Goal: Use online tool/utility: Utilize a website feature to perform a specific function

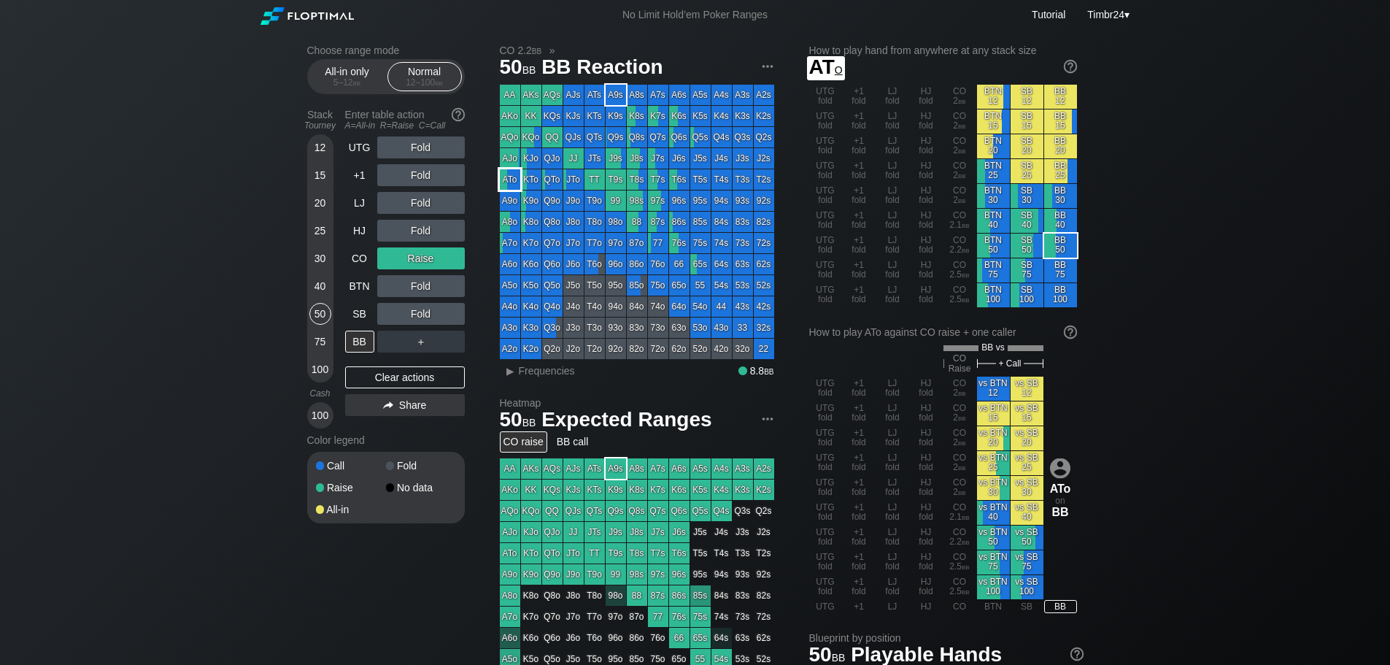
click at [510, 174] on div "ATo" at bounding box center [510, 179] width 20 height 20
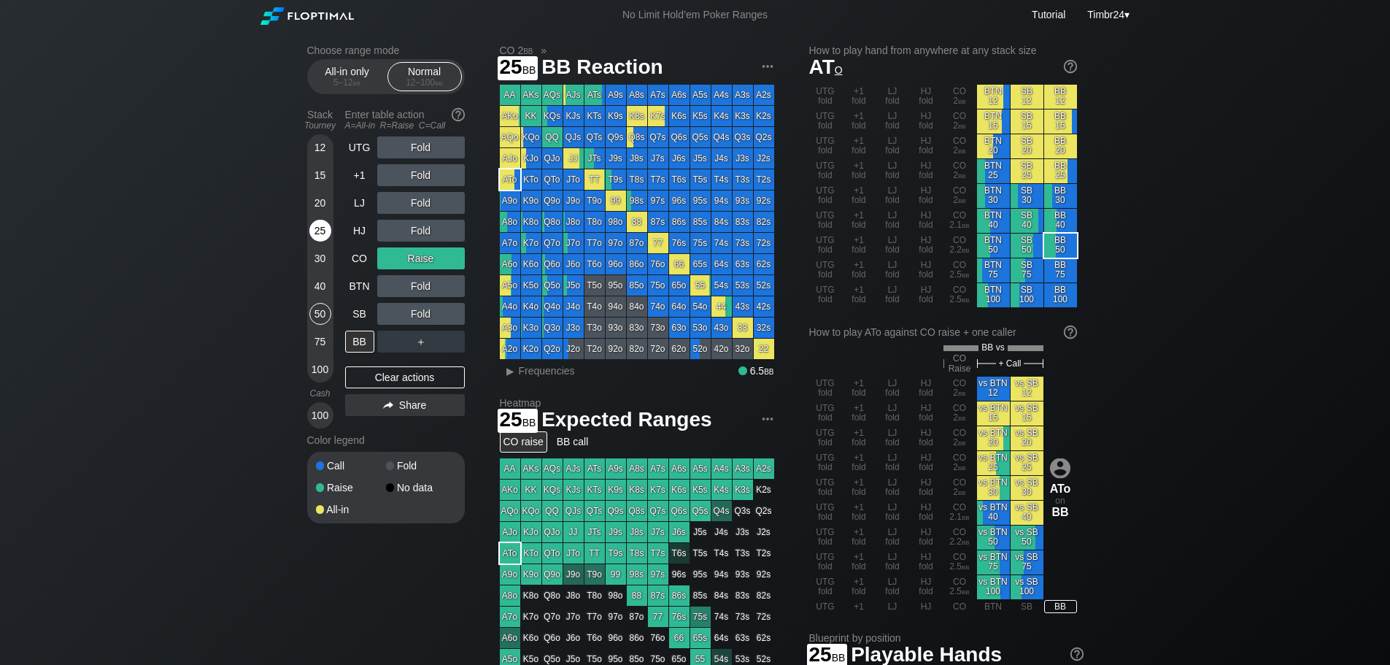
click at [326, 239] on div "25" at bounding box center [320, 231] width 22 height 22
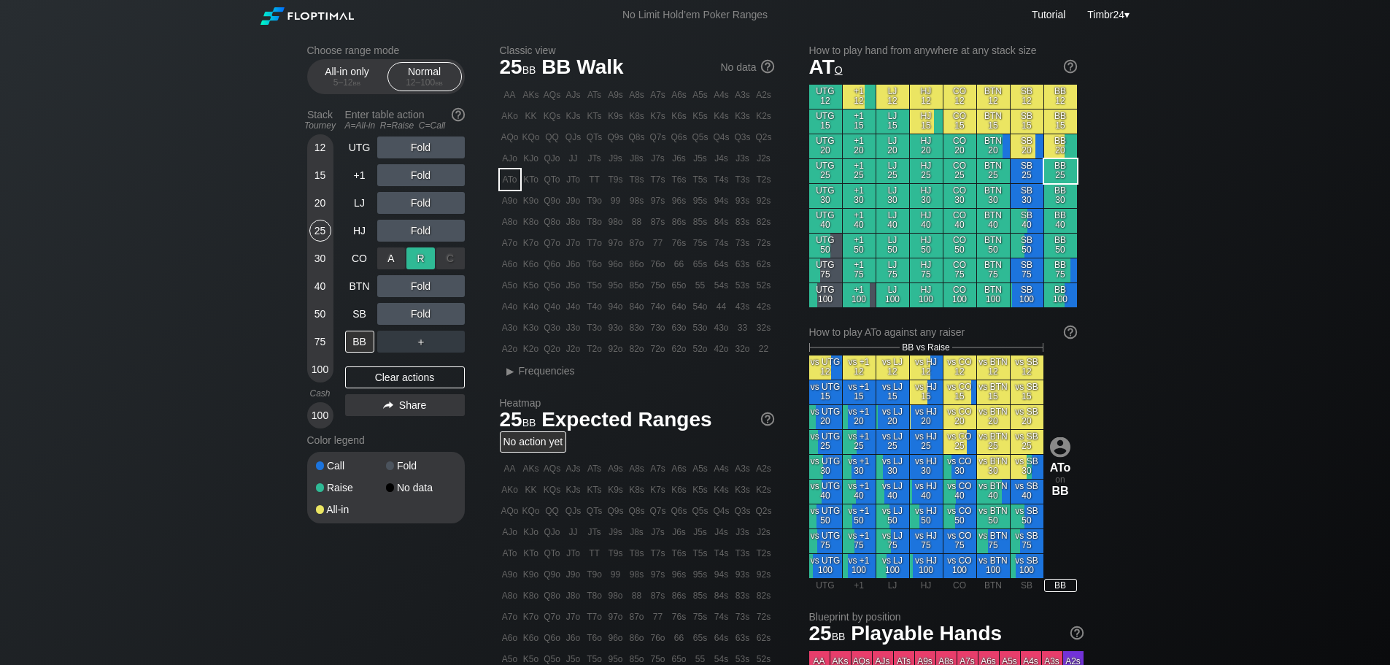
click at [425, 257] on div "R ✕" at bounding box center [421, 258] width 28 height 22
click at [326, 174] on div "15" at bounding box center [320, 175] width 22 height 22
click at [320, 147] on div "12" at bounding box center [320, 147] width 22 height 22
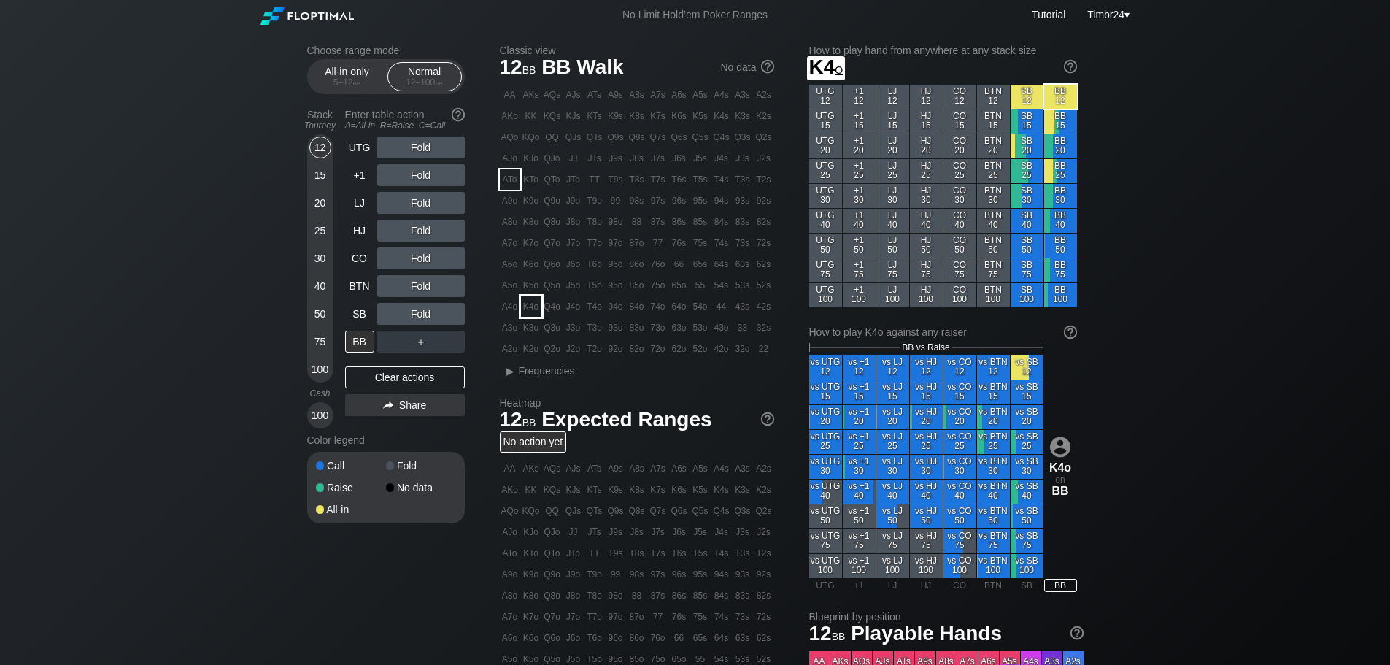
click at [536, 307] on div "K4o" at bounding box center [531, 306] width 20 height 20
click at [393, 150] on div "A ✕" at bounding box center [391, 147] width 28 height 22
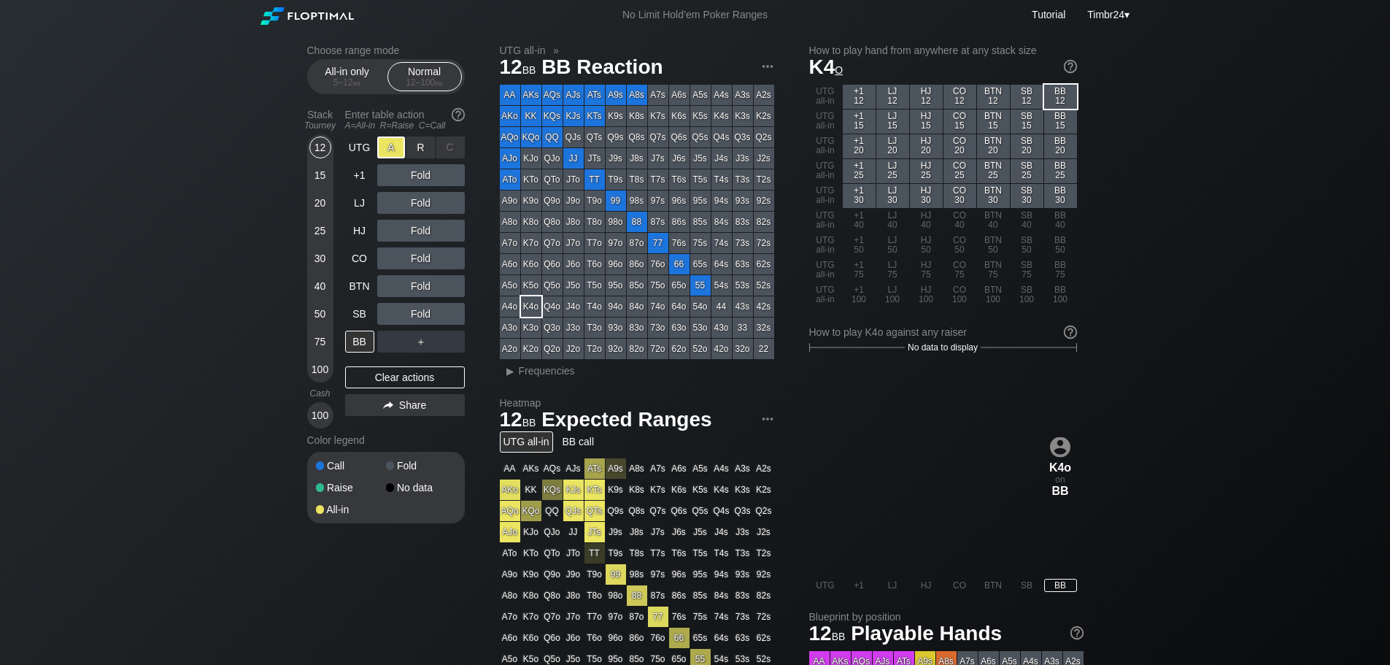
click at [393, 150] on div "A ✕" at bounding box center [391, 147] width 28 height 22
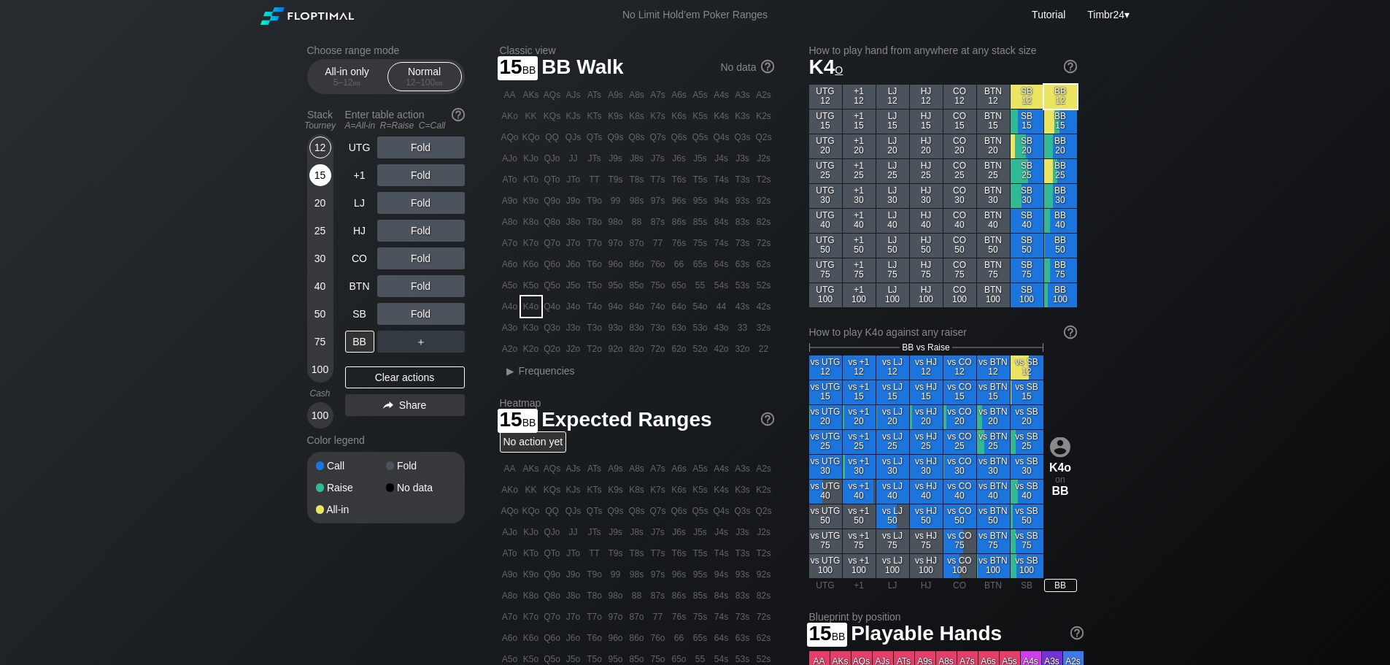
click at [312, 168] on div "15" at bounding box center [320, 175] width 22 height 22
click at [320, 147] on div "12" at bounding box center [320, 147] width 22 height 22
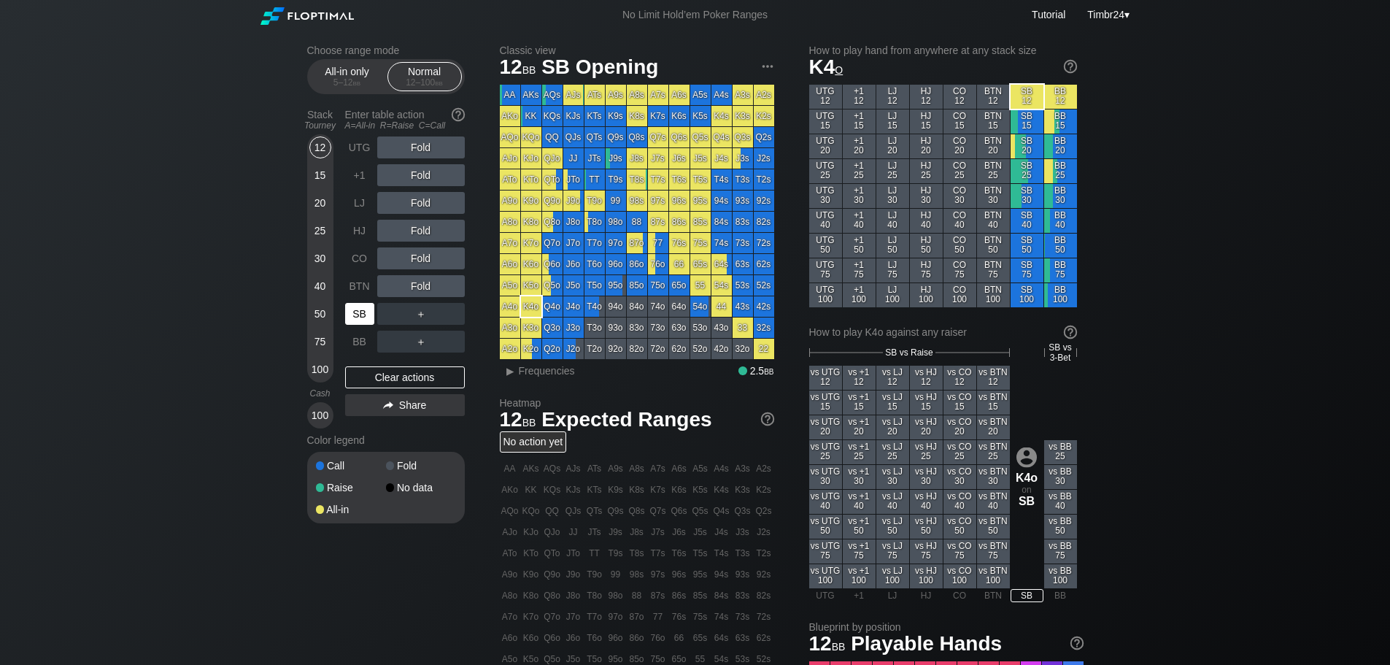
click at [358, 310] on div "SB" at bounding box center [359, 314] width 29 height 22
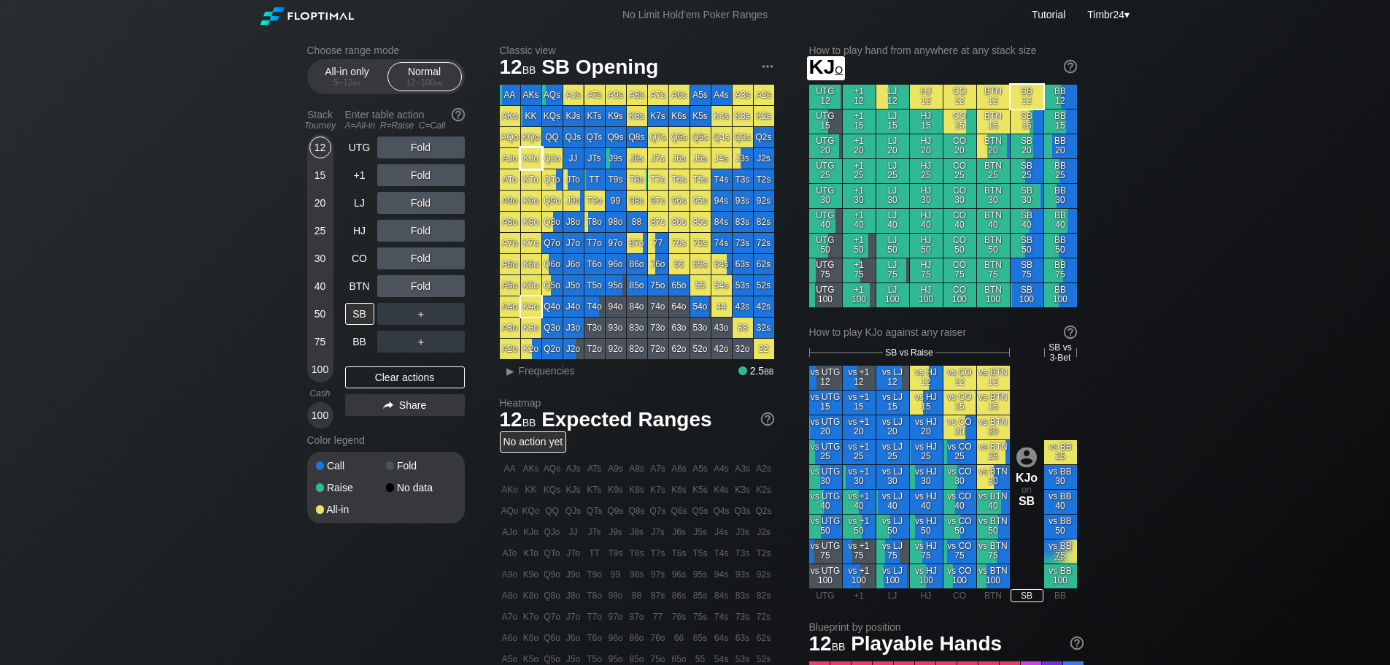
click at [540, 161] on div "KJo" at bounding box center [531, 158] width 20 height 20
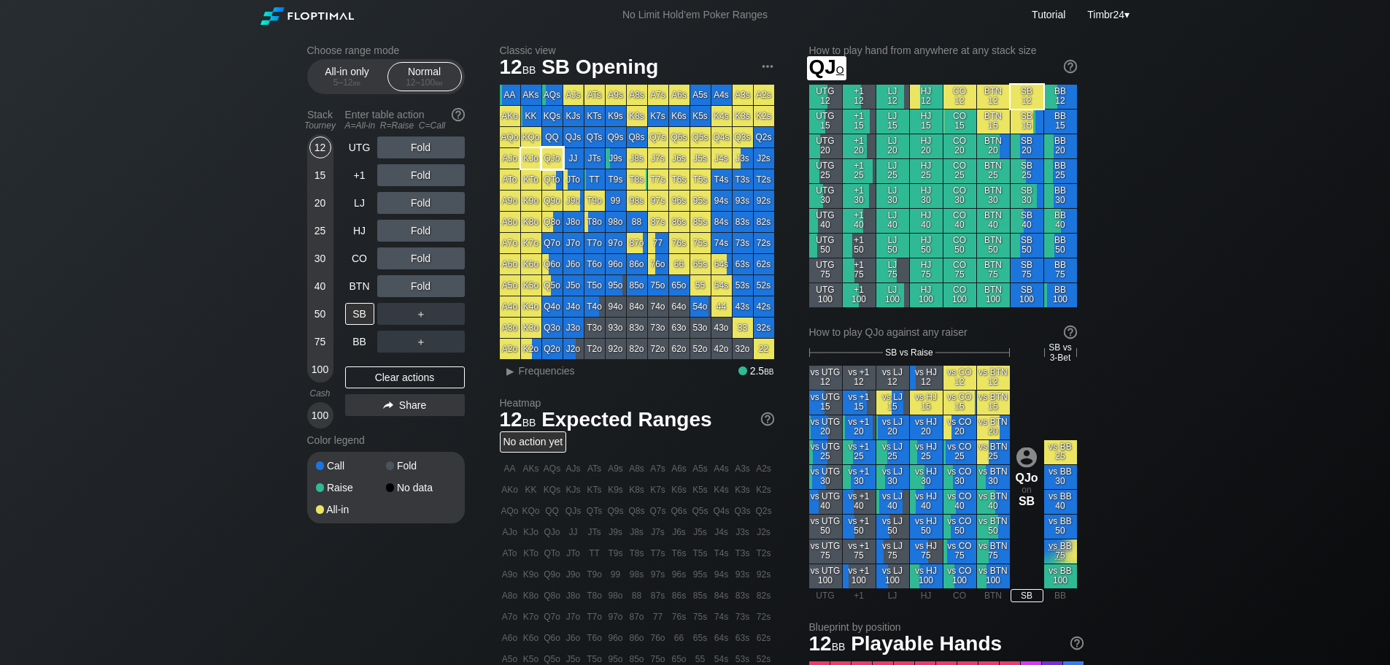
click at [550, 153] on div "QJo" at bounding box center [552, 158] width 20 height 20
click at [428, 259] on div "R ✕" at bounding box center [421, 258] width 28 height 22
